Goal: Navigation & Orientation: Find specific page/section

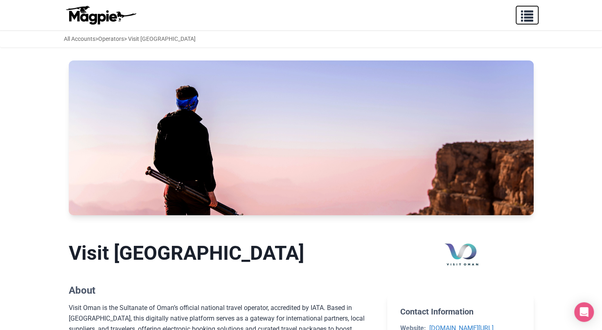
click at [534, 20] on button "button" at bounding box center [526, 15] width 23 height 19
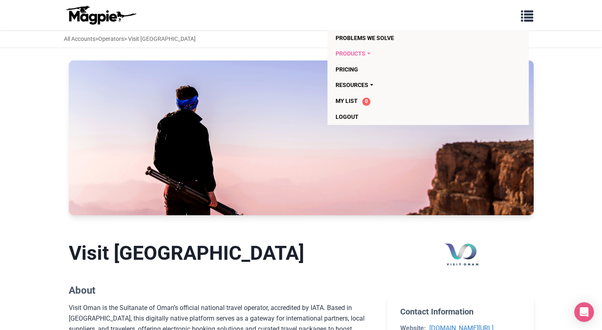
click at [365, 55] on link "Products" at bounding box center [380, 54] width 90 height 16
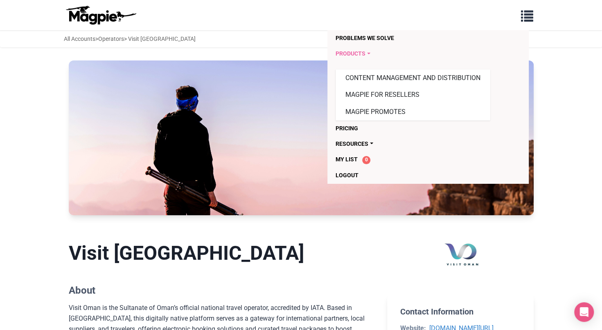
click at [363, 54] on link "Products" at bounding box center [380, 54] width 90 height 16
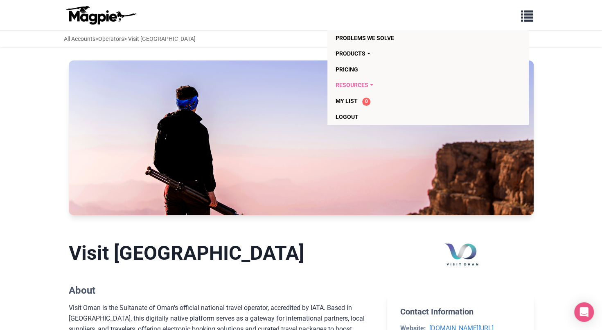
click at [368, 86] on link "Resources" at bounding box center [380, 85] width 90 height 16
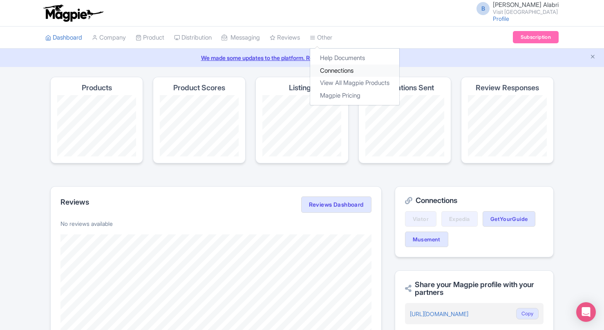
click at [348, 66] on link "Connections" at bounding box center [354, 71] width 89 height 13
